Goal: Entertainment & Leisure: Consume media (video, audio)

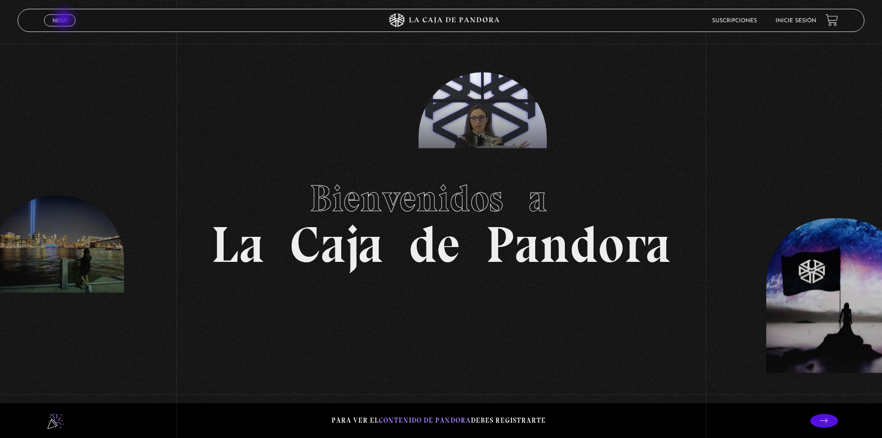
click at [65, 20] on span "Menu" at bounding box center [59, 21] width 15 height 6
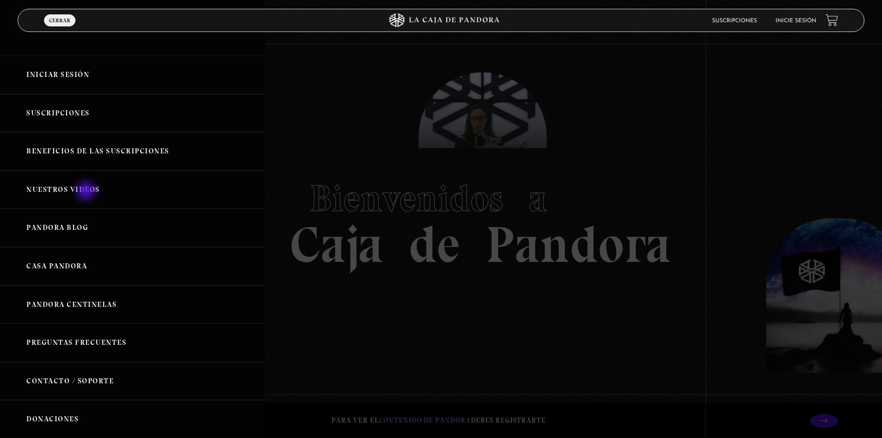
click at [87, 192] on link "Nuestros Videos" at bounding box center [132, 189] width 265 height 38
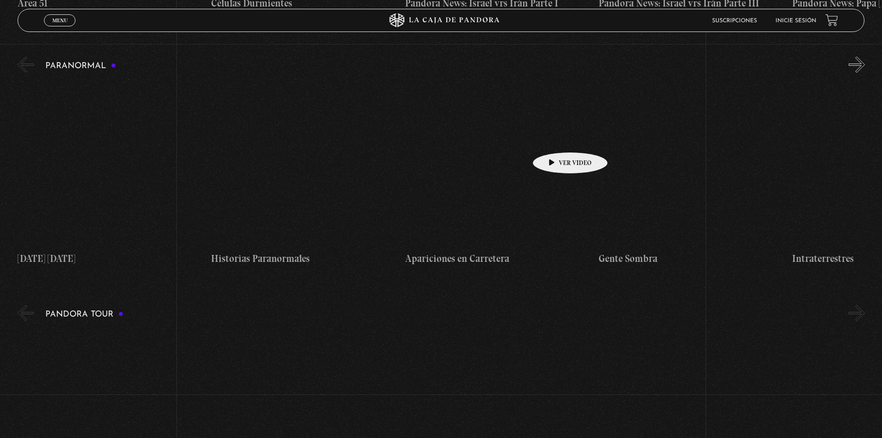
scroll to position [417, 0]
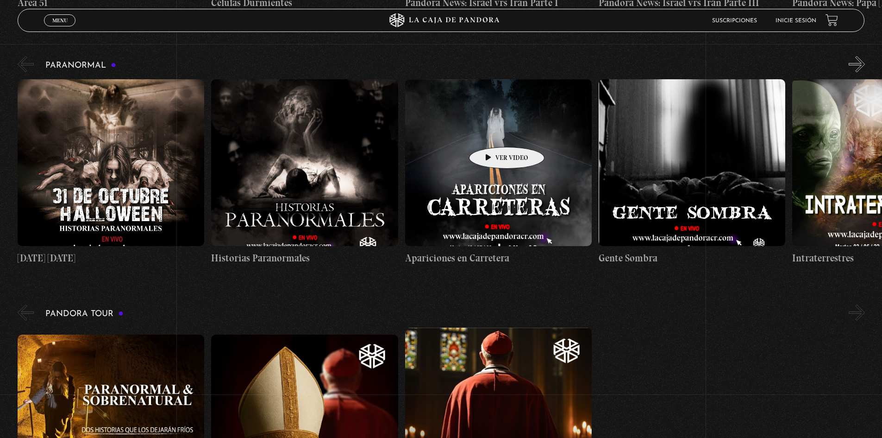
click at [492, 133] on figure at bounding box center [498, 162] width 187 height 167
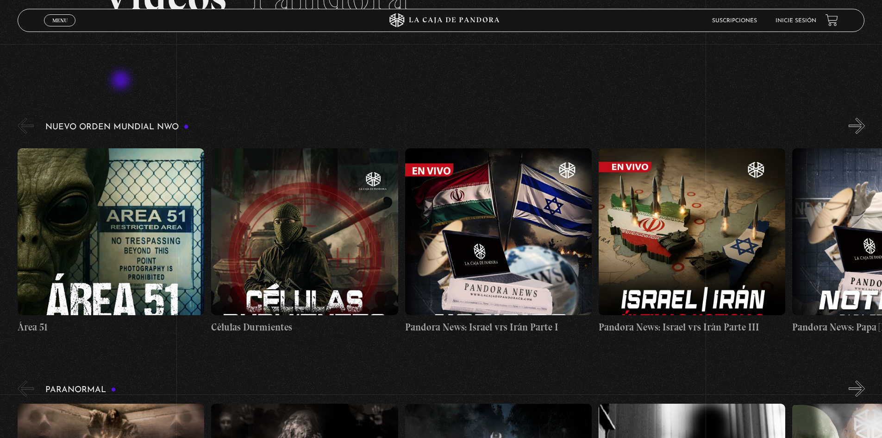
scroll to position [0, 0]
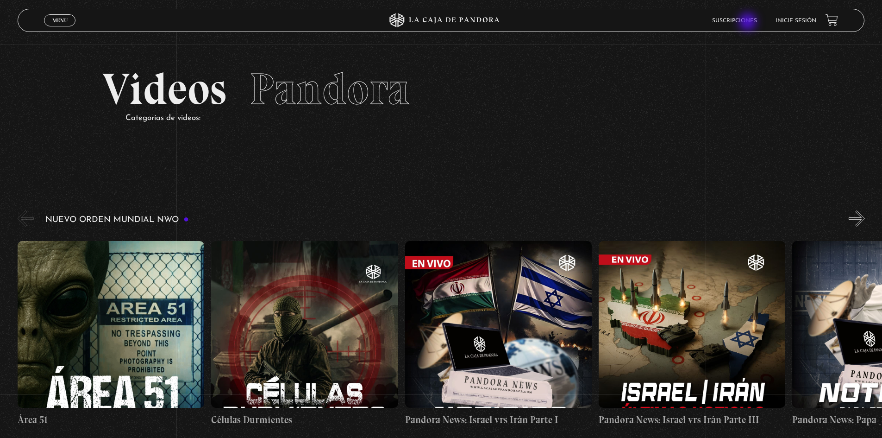
click at [749, 23] on link "Suscripciones" at bounding box center [734, 21] width 45 height 6
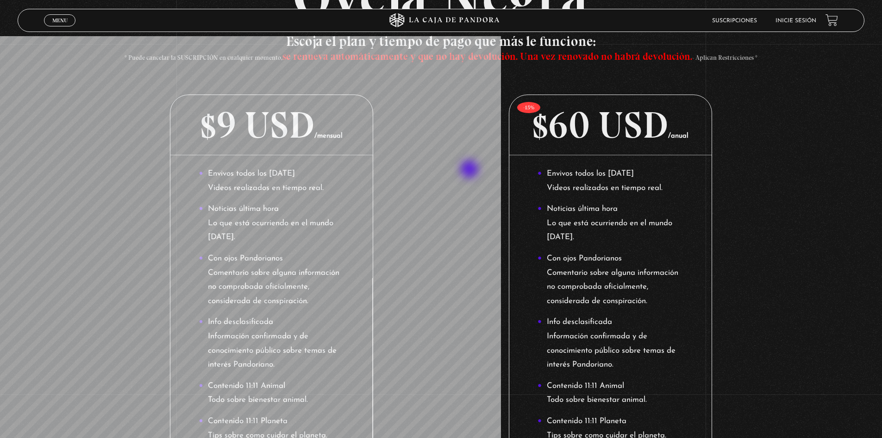
scroll to position [185, 0]
